Goal: Task Accomplishment & Management: Use online tool/utility

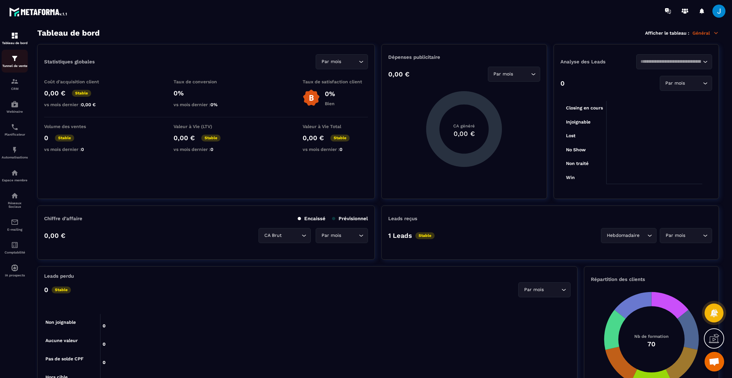
click at [13, 63] on div "Tunnel de vente" at bounding box center [15, 61] width 26 height 13
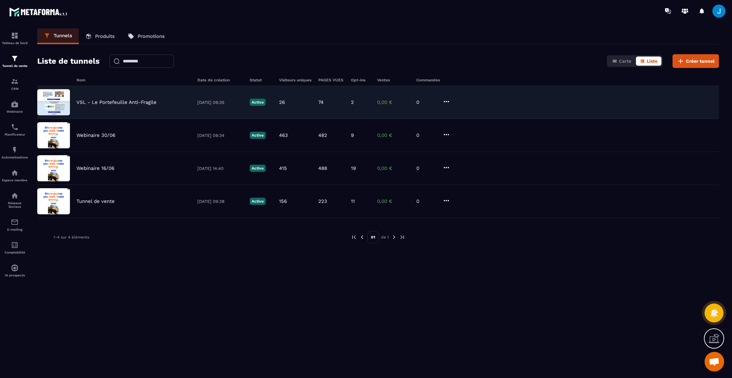
click at [106, 102] on p "VSL - Le Portefeuille Anti-Fragile" at bounding box center [116, 102] width 80 height 6
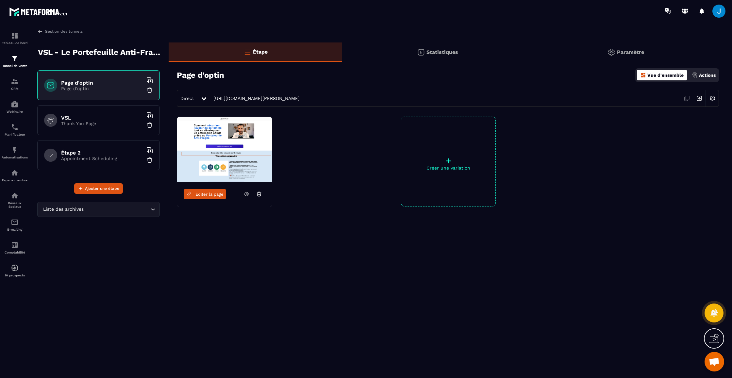
click at [90, 124] on p "Thank You Page" at bounding box center [102, 123] width 82 height 5
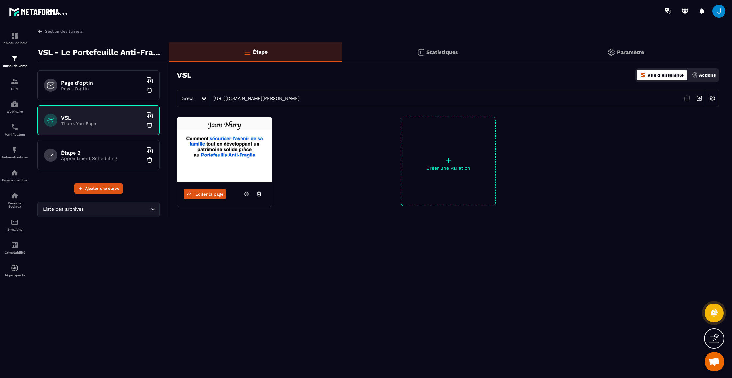
click at [248, 194] on icon at bounding box center [247, 194] width 6 height 6
click at [84, 82] on h6 "Page d'optin" at bounding box center [102, 83] width 82 height 6
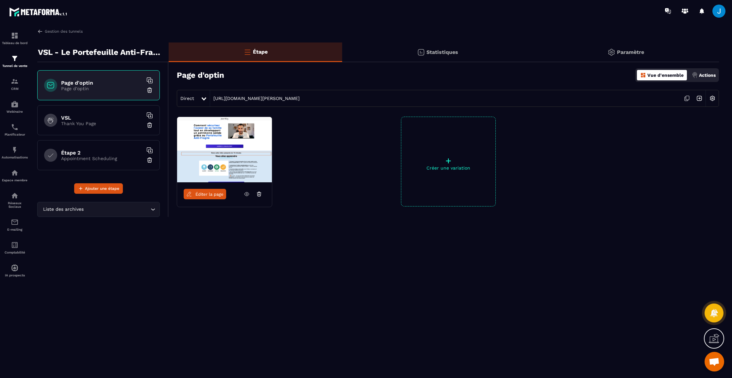
click at [247, 194] on icon at bounding box center [247, 194] width 2 height 2
click at [75, 115] on h6 "VSL" at bounding box center [102, 118] width 82 height 6
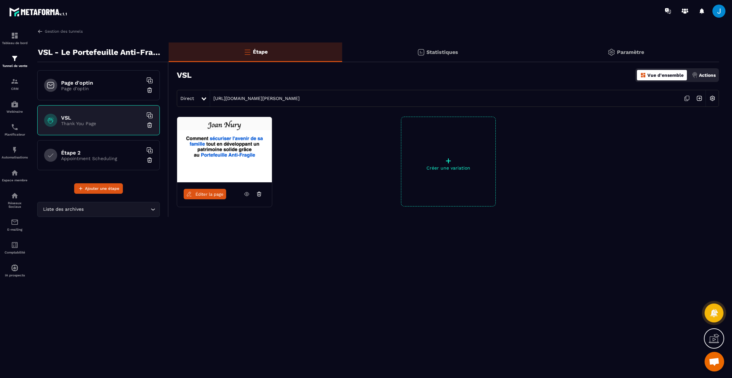
click at [247, 195] on icon at bounding box center [247, 194] width 6 height 6
click at [110, 90] on p "Page d'optin" at bounding box center [102, 88] width 82 height 5
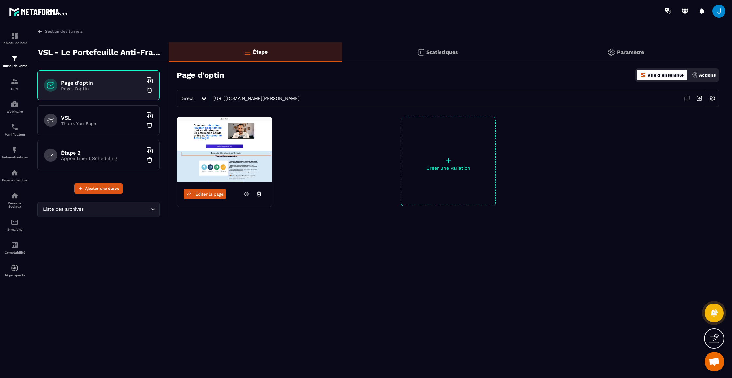
click at [195, 196] on link "Éditer la page" at bounding box center [205, 194] width 42 height 10
